Goal: Task Accomplishment & Management: Use online tool/utility

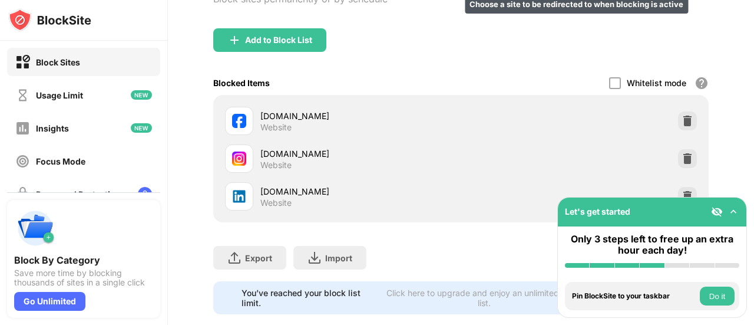
scroll to position [113, 0]
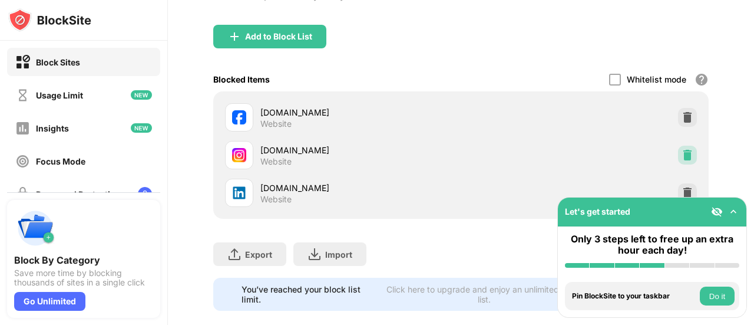
click at [682, 155] on img at bounding box center [688, 155] width 12 height 12
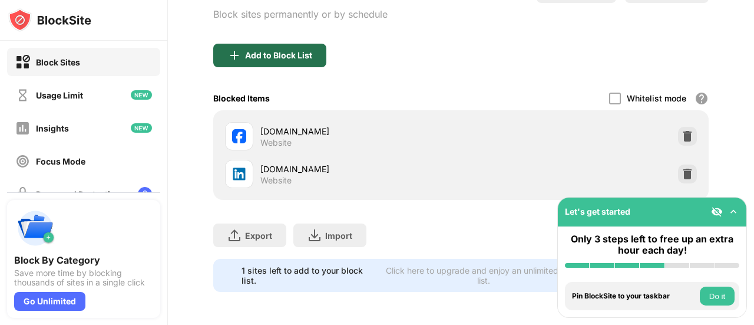
click at [297, 51] on div "Add to Block List" at bounding box center [278, 55] width 67 height 9
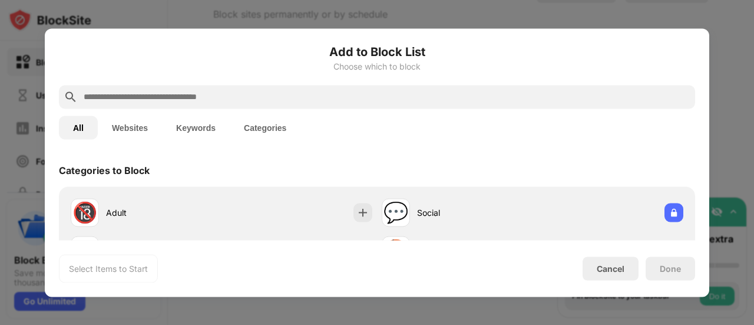
click at [331, 90] on input "text" at bounding box center [386, 97] width 608 height 14
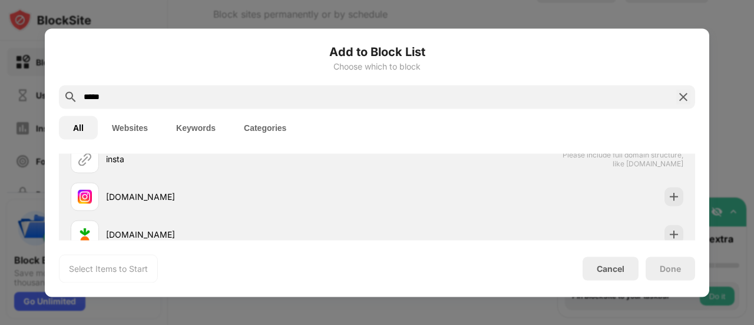
scroll to position [54, 0]
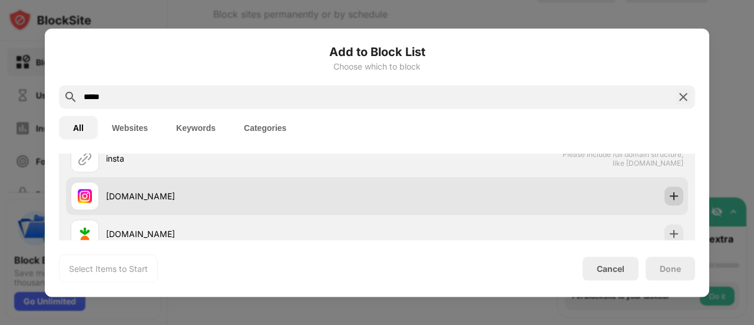
type input "*****"
click at [668, 195] on img at bounding box center [674, 196] width 12 height 12
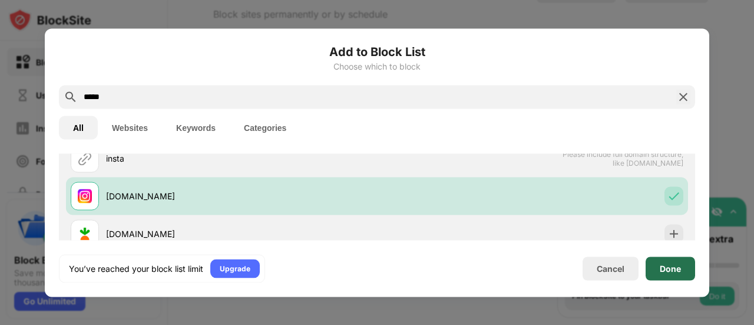
click at [669, 265] on div "Done" at bounding box center [670, 267] width 21 height 9
